Goal: Task Accomplishment & Management: Manage account settings

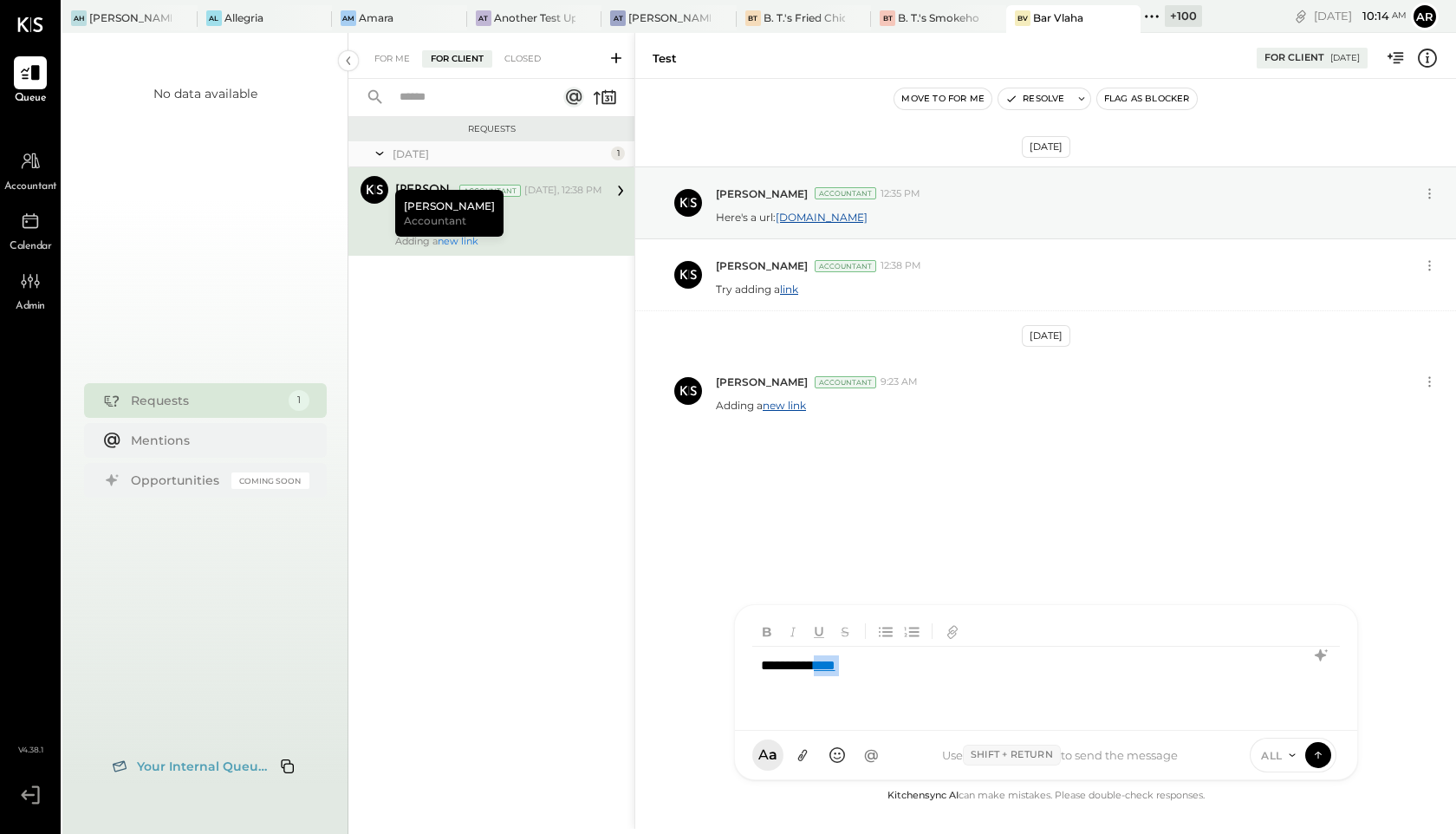
drag, startPoint x: 887, startPoint y: 670, endPoint x: 696, endPoint y: 671, distance: 191.0
click at [696, 671] on div "test For Client [DATE] Move to for me Resolve Flag as Blocker [DATE] [PERSON_NA…" at bounding box center [1046, 431] width 822 height 796
drag, startPoint x: 866, startPoint y: 676, endPoint x: 680, endPoint y: 675, distance: 186.0
click at [680, 675] on div "test For Client [DATE] Move to for me Resolve Flag as Blocker [DATE] [PERSON_NA…" at bounding box center [1046, 431] width 822 height 796
click at [877, 677] on div "********* ****" at bounding box center [1046, 681] width 588 height 69
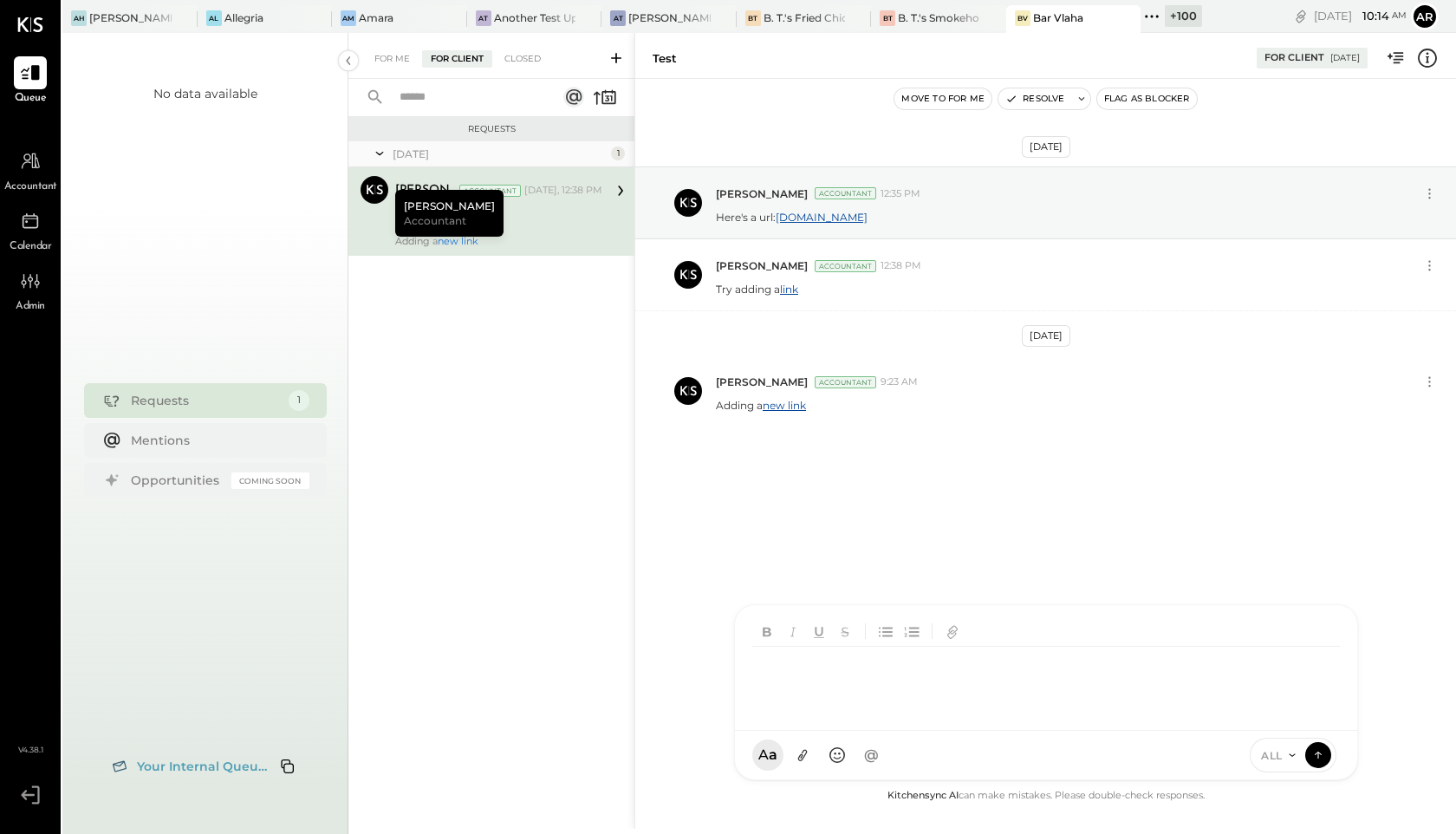
click at [945, 558] on div "[DATE] [PERSON_NAME] Accountant 12:35 PM Here's a url: [DOMAIN_NAME] [PERSON_NA…" at bounding box center [1046, 433] width 821 height 707
click at [1280, 82] on div "Move to for me Resolve Flag as Blocker" at bounding box center [1046, 99] width 821 height 40
click at [792, 292] on link "link" at bounding box center [789, 289] width 19 height 13
click at [796, 401] on link "new link" at bounding box center [784, 405] width 44 height 13
click at [811, 218] on link "[DOMAIN_NAME]" at bounding box center [821, 217] width 91 height 13
